Goal: Transaction & Acquisition: Obtain resource

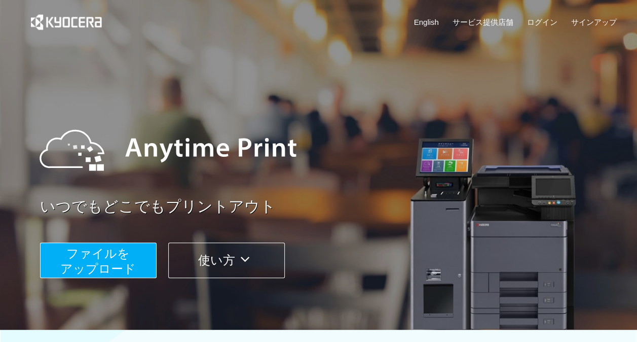
click at [100, 271] on span "ファイルを ​​アップロード" at bounding box center [98, 260] width 76 height 29
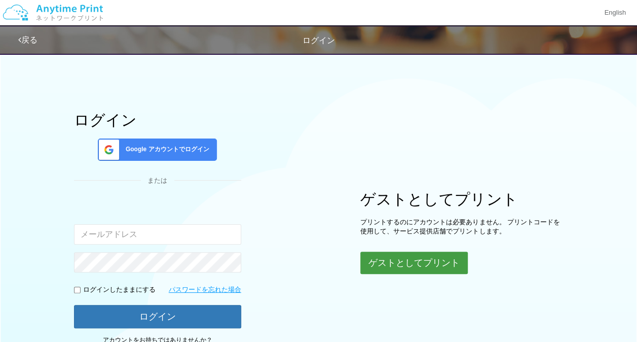
click at [402, 263] on button "ゲストとしてプリント" at bounding box center [413, 262] width 107 height 22
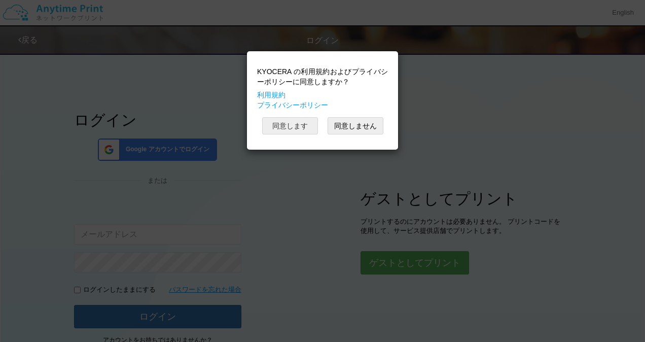
click at [297, 124] on button "同意します" at bounding box center [290, 125] width 56 height 17
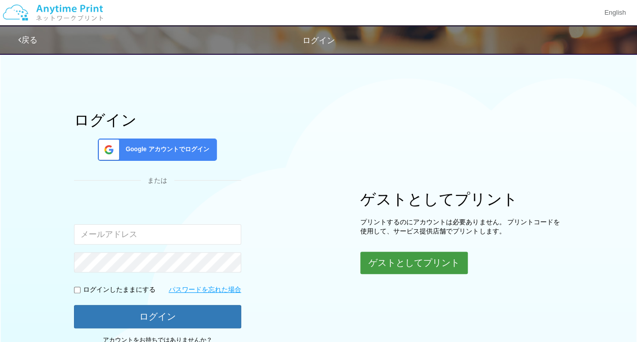
click at [418, 260] on button "ゲストとしてプリント" at bounding box center [413, 262] width 107 height 22
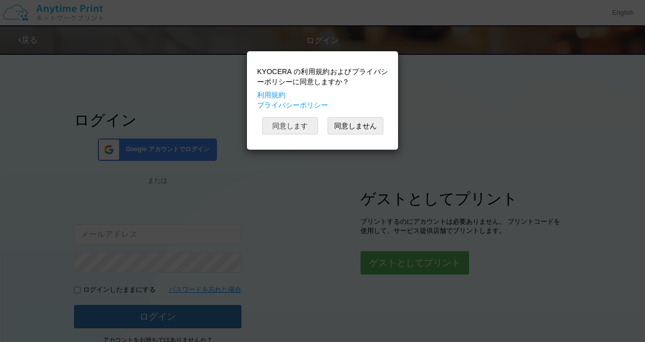
click at [295, 122] on button "同意します" at bounding box center [290, 125] width 56 height 17
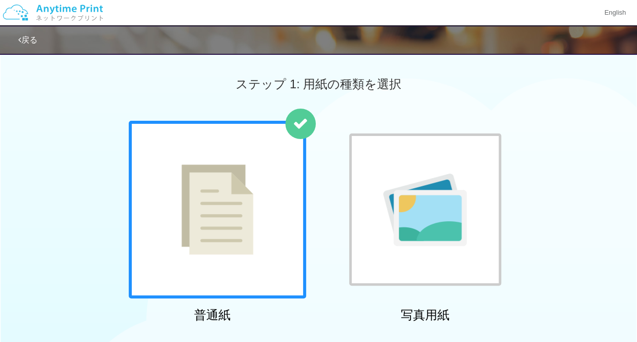
scroll to position [164, 0]
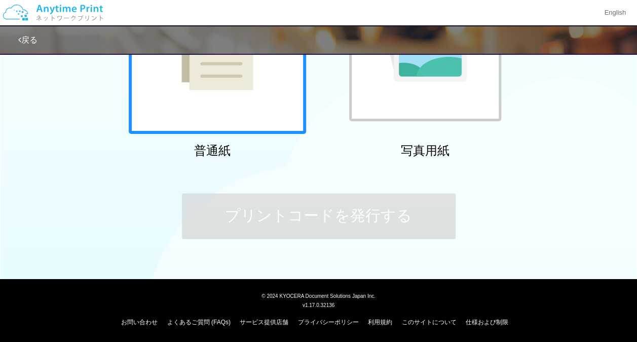
click at [245, 110] on div at bounding box center [217, 44] width 177 height 177
click at [231, 76] on img at bounding box center [217, 45] width 72 height 90
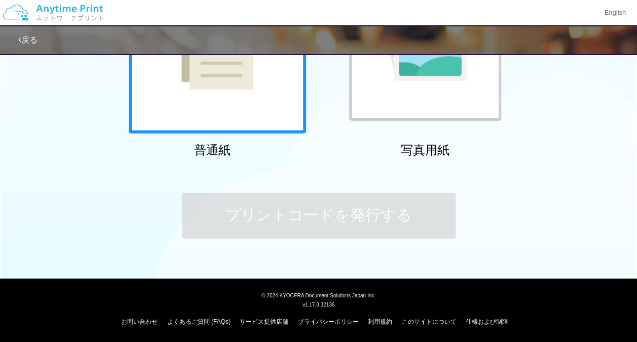
scroll to position [429, 0]
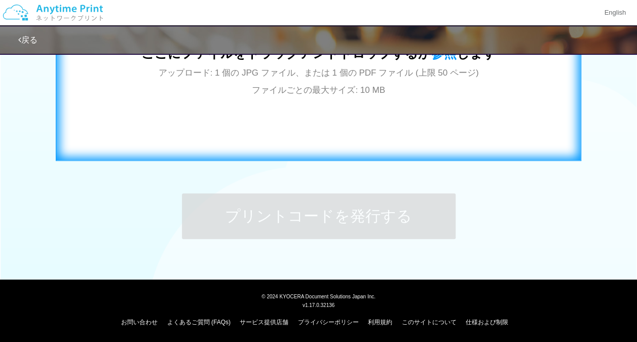
click at [303, 145] on div "ここにファイルをドラッグアンドドロップするか 参照 します アップロード: 1 個の JPG ファイル、または 1 個の PDF ファイル (上限 50 ペー…" at bounding box center [318, 59] width 504 height 184
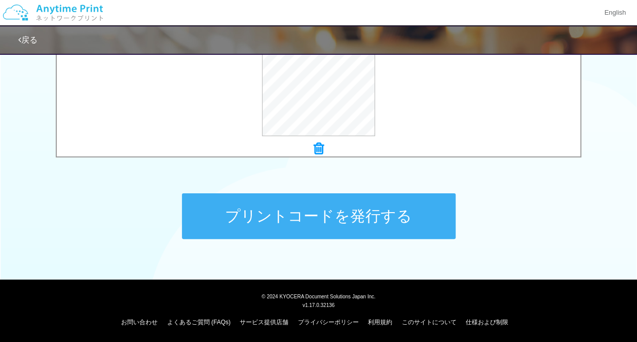
click at [290, 220] on button "プリントコードを発行する" at bounding box center [319, 216] width 274 height 46
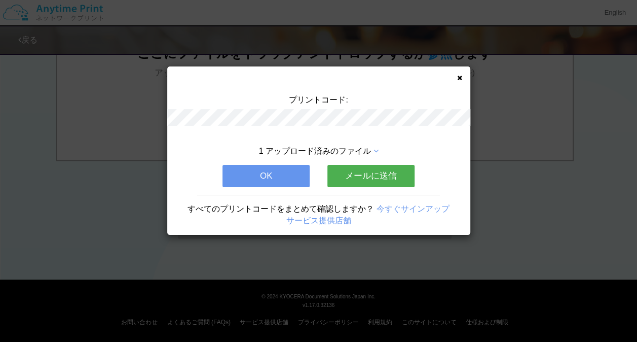
scroll to position [0, 0]
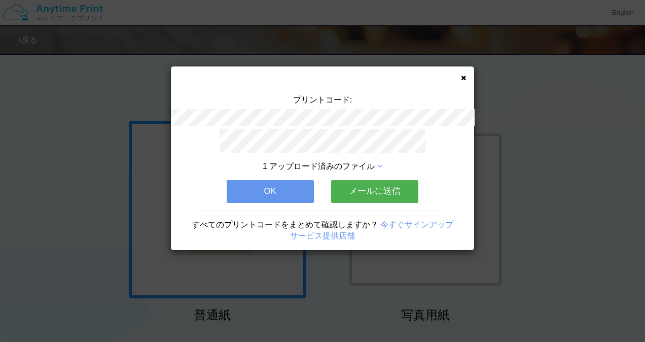
drag, startPoint x: 275, startPoint y: 191, endPoint x: 294, endPoint y: 162, distance: 34.3
click at [291, 169] on div "1 アップロード済みのファイル OK メールに送信 すべてのプリントコードをまとめて確認しますか？ 今すぐサインアップ サービス提供店舗" at bounding box center [322, 189] width 303 height 121
click at [262, 187] on button "OK" at bounding box center [270, 191] width 87 height 22
